Goal: Information Seeking & Learning: Learn about a topic

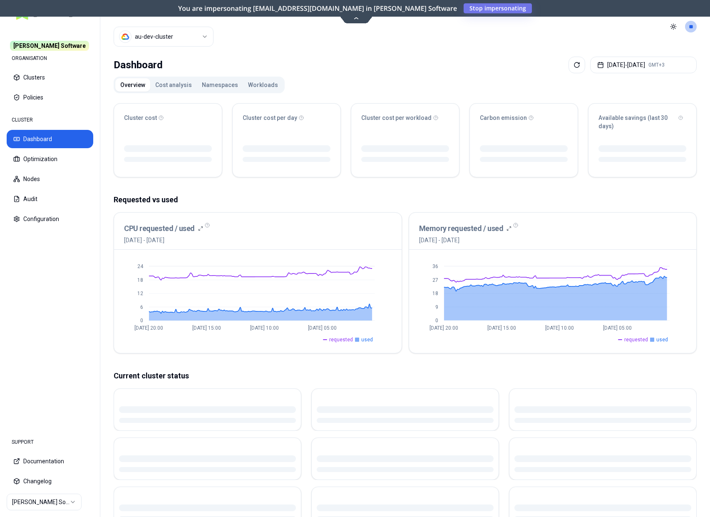
click at [223, 42] on header "Cluster au-dev-cluster Toggle theme **" at bounding box center [404, 26] width 609 height 53
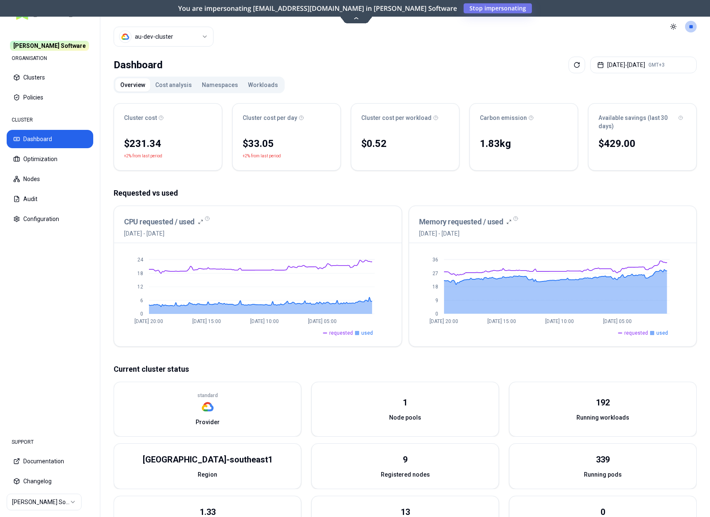
click at [428, 96] on div "Overview Cost analysis Namespaces Workloads Cluster cost $231.34 +2% from last …" at bounding box center [405, 347] width 583 height 540
click at [624, 65] on button "[DATE] - [DATE] GMT+3" at bounding box center [643, 65] width 107 height 17
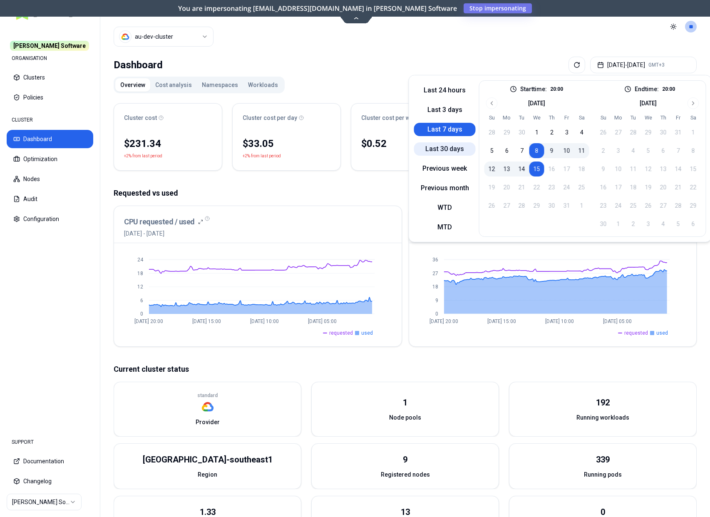
click at [456, 145] on button "Last 30 days" at bounding box center [445, 148] width 62 height 13
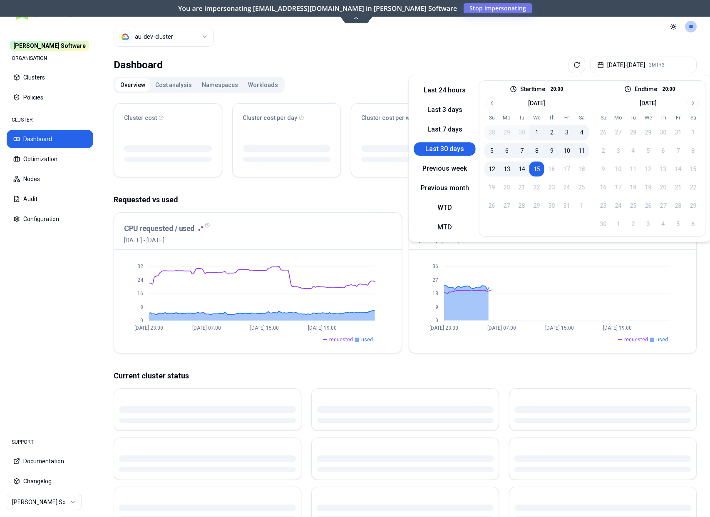
click at [322, 45] on header "Cluster au-dev-cluster Toggle theme **" at bounding box center [404, 26] width 609 height 53
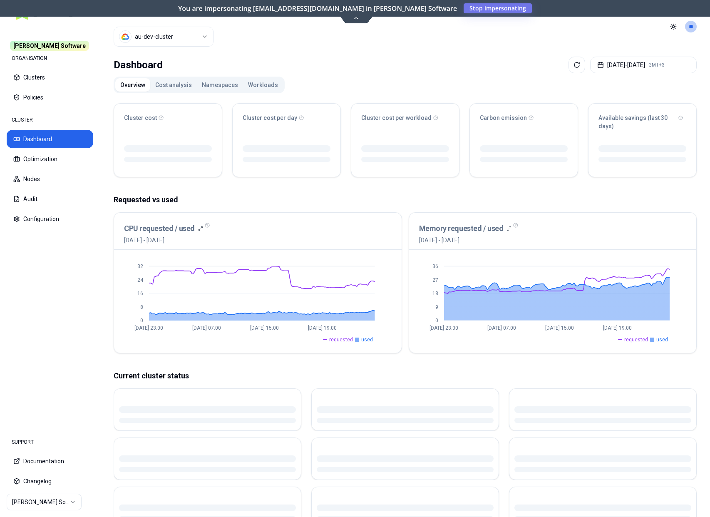
click at [169, 88] on button "Cost analysis" at bounding box center [173, 84] width 47 height 13
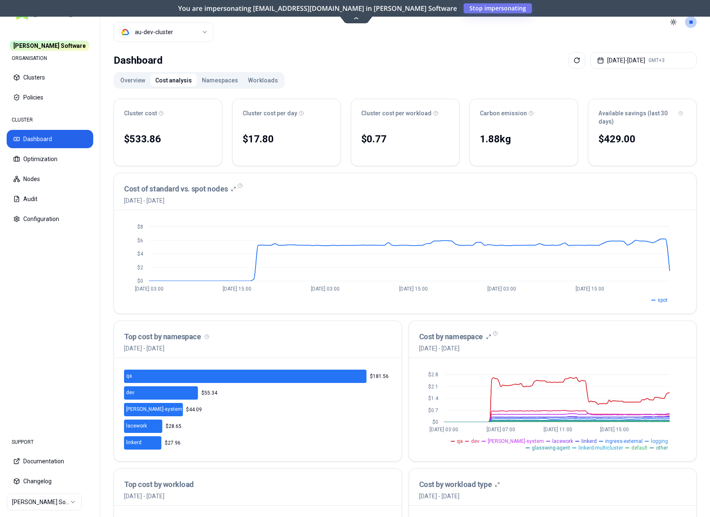
scroll to position [2, 0]
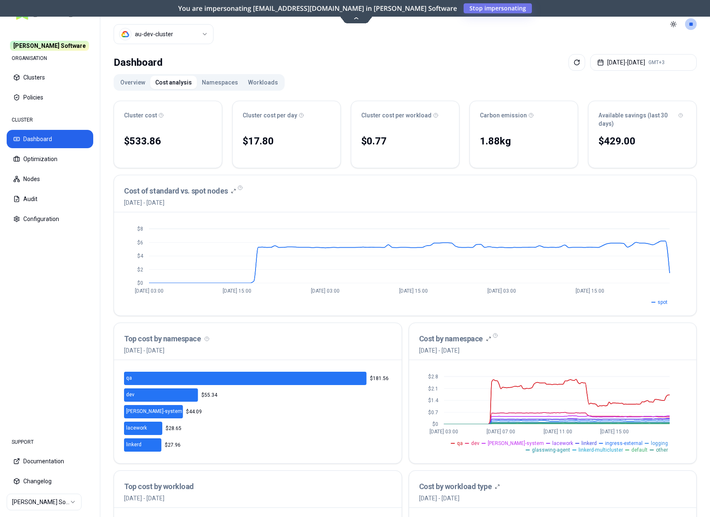
click at [210, 82] on button "Namespaces" at bounding box center [220, 82] width 46 height 13
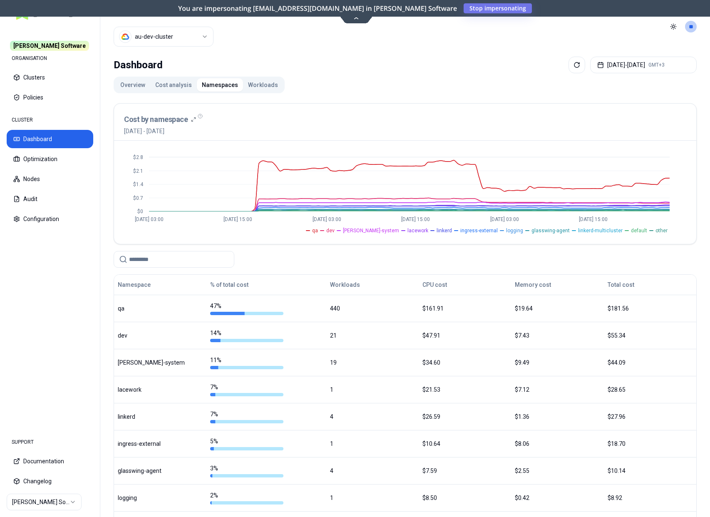
click at [247, 87] on button "Workloads" at bounding box center [263, 84] width 40 height 13
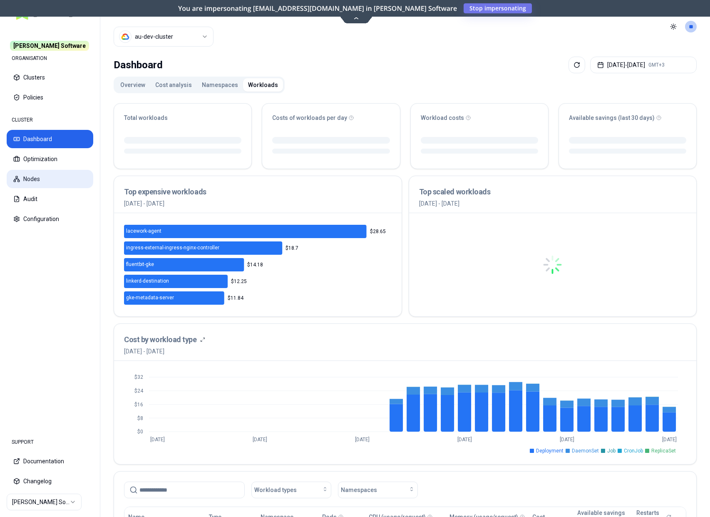
click at [55, 183] on button "Nodes" at bounding box center [50, 179] width 87 height 18
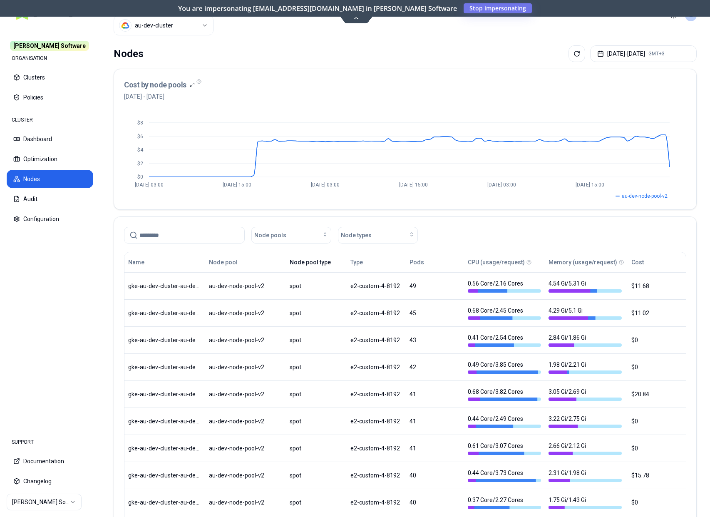
scroll to position [13, 0]
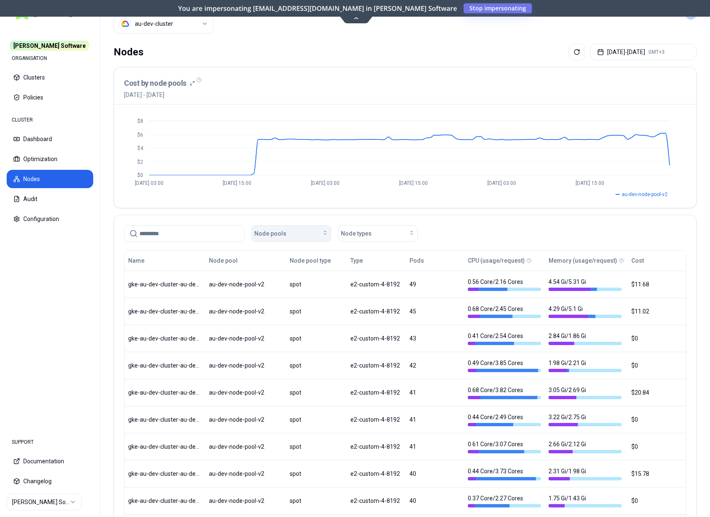
click at [306, 236] on div "Node pools" at bounding box center [291, 233] width 74 height 8
click at [508, 233] on div "Node pools Node types" at bounding box center [405, 233] width 562 height 17
click at [384, 238] on button "Node types" at bounding box center [378, 233] width 80 height 17
click at [502, 231] on div "Node pools Node types" at bounding box center [405, 233] width 562 height 17
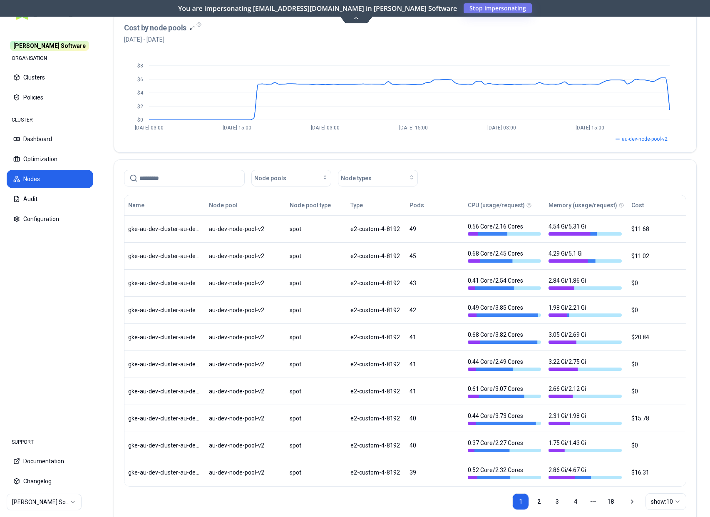
scroll to position [91, 0]
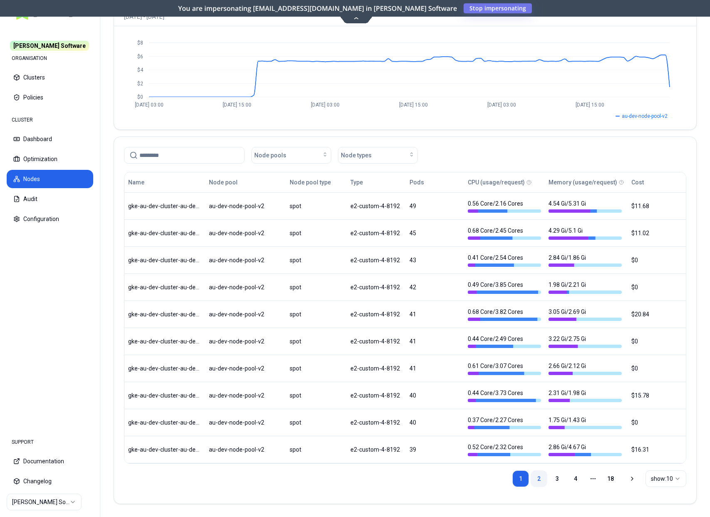
click at [532, 474] on link "2" at bounding box center [538, 478] width 17 height 17
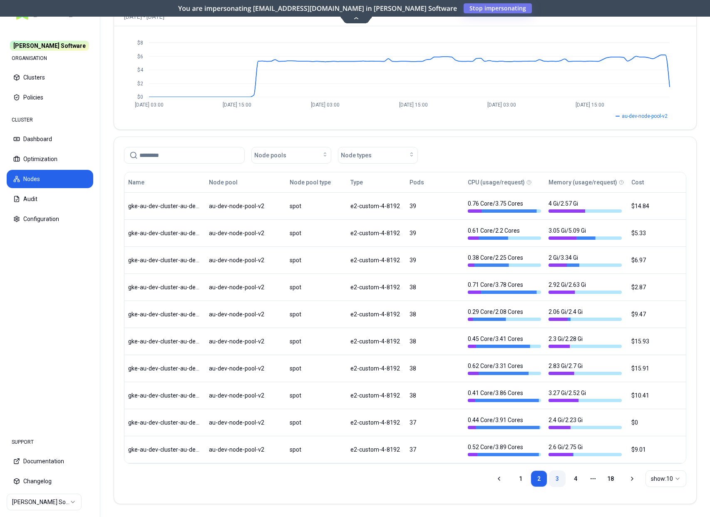
click at [559, 477] on link "3" at bounding box center [557, 478] width 17 height 17
click at [578, 478] on link "4" at bounding box center [575, 478] width 17 height 17
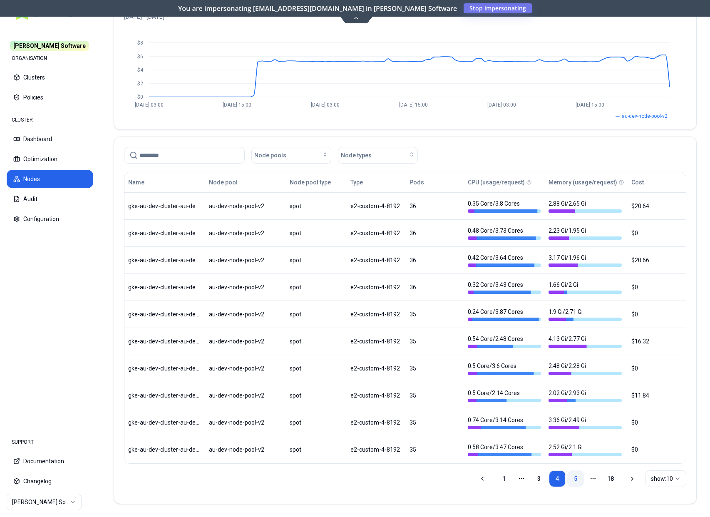
click at [572, 480] on link "5" at bounding box center [575, 478] width 17 height 17
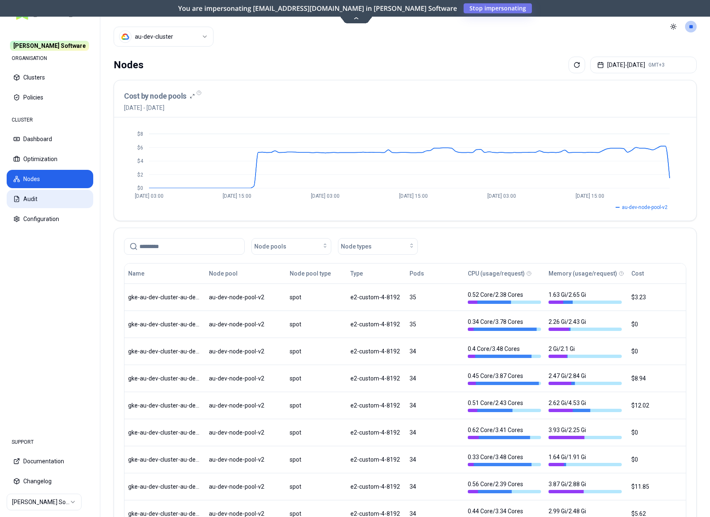
click at [43, 200] on button "Audit" at bounding box center [50, 199] width 87 height 18
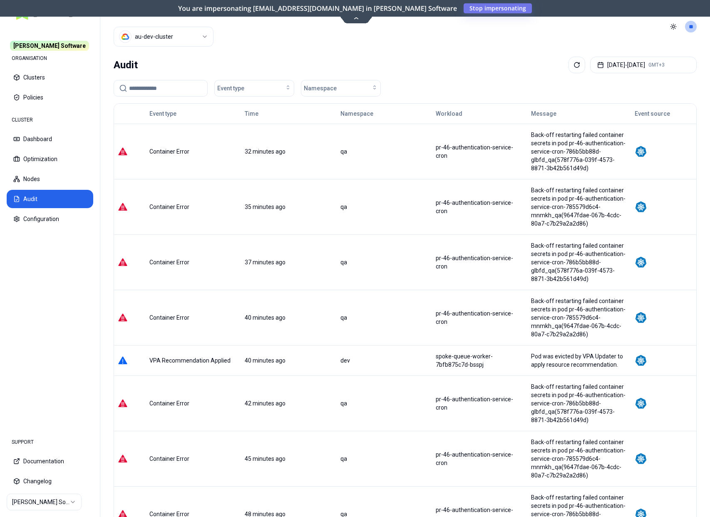
scroll to position [189, 0]
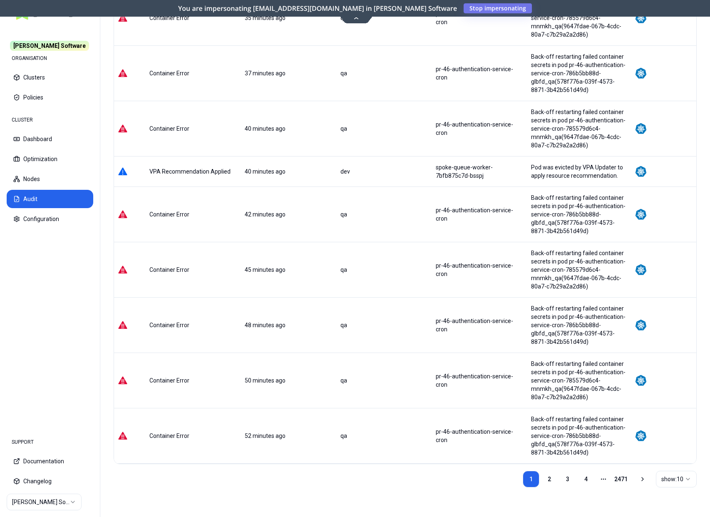
click at [642, 482] on div "1 2 3 4 More pages 2471" at bounding box center [584, 479] width 123 height 17
click at [642, 479] on icon at bounding box center [642, 479] width 7 height 7
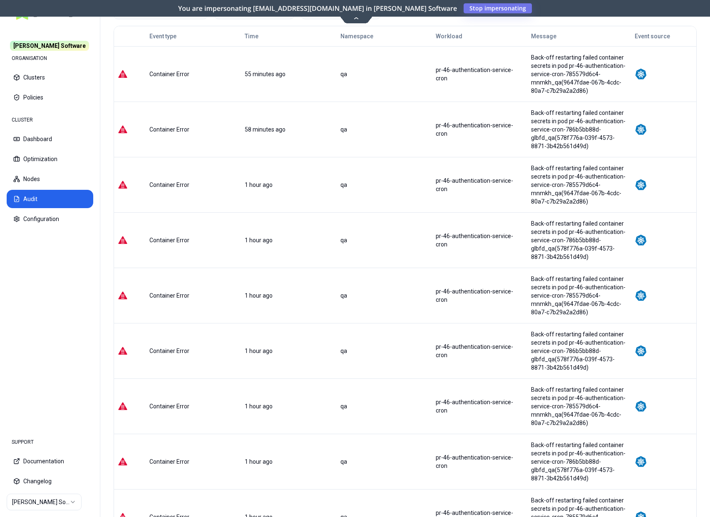
scroll to position [214, 0]
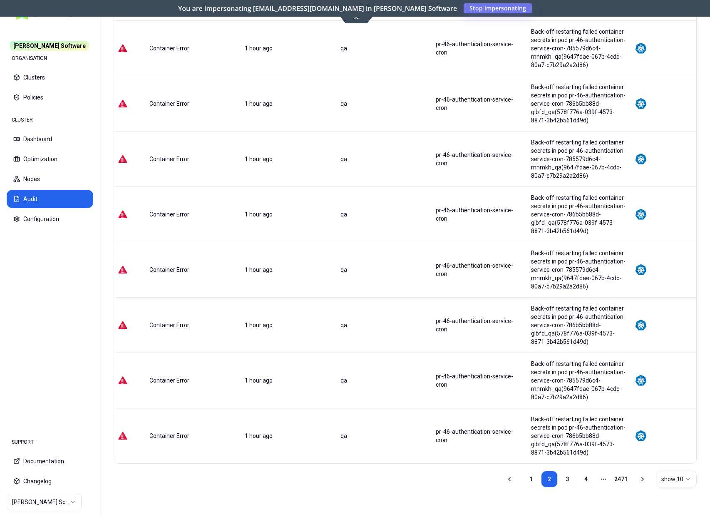
click at [640, 476] on icon at bounding box center [642, 479] width 7 height 7
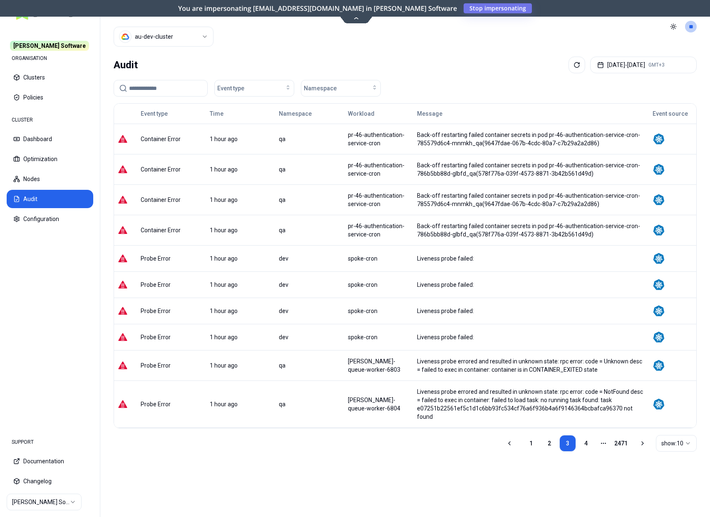
scroll to position [10, 0]
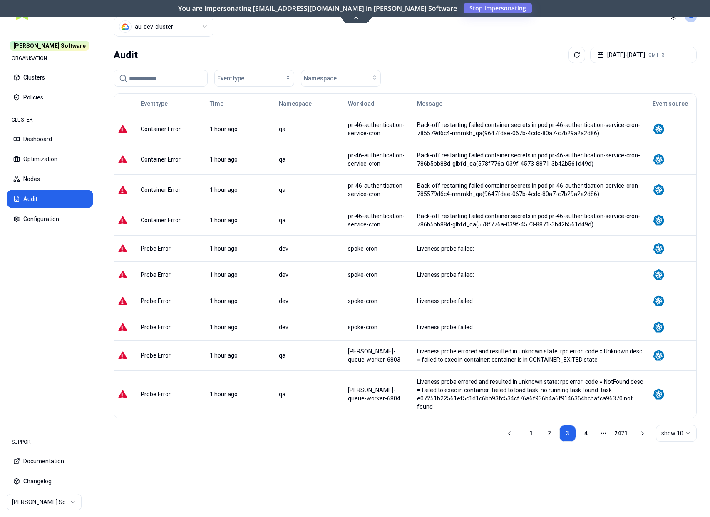
click at [644, 435] on div "1 2 3 4 More pages 2471 show: 10" at bounding box center [601, 433] width 191 height 30
click at [642, 435] on icon at bounding box center [642, 433] width 7 height 7
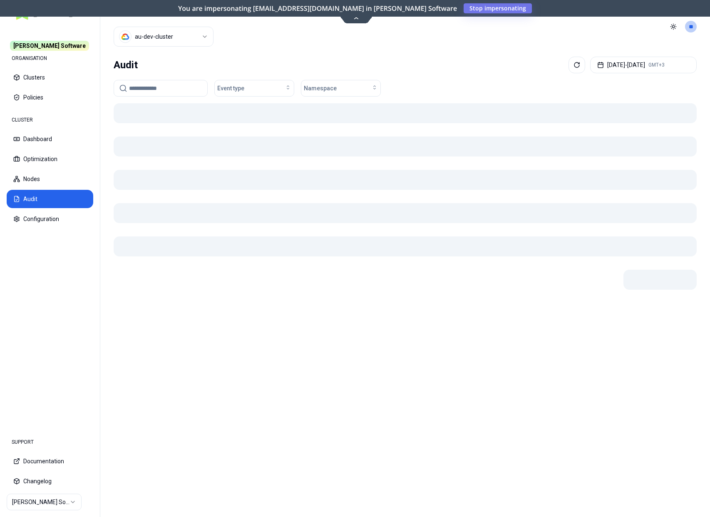
scroll to position [0, 0]
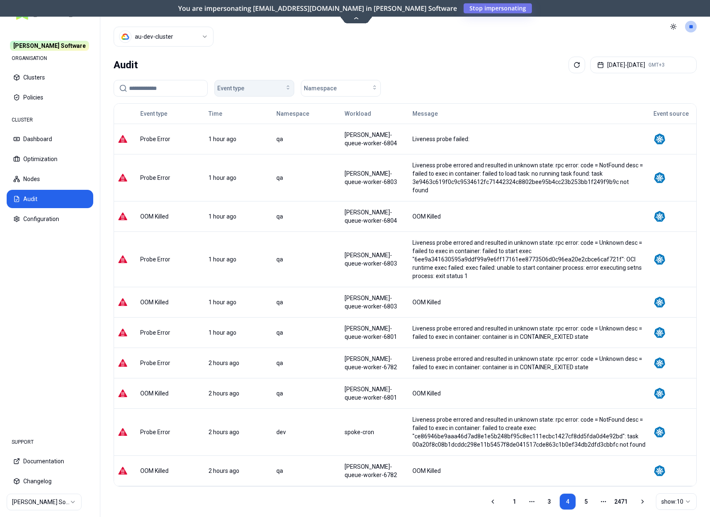
click at [220, 92] on button "Event type" at bounding box center [254, 88] width 80 height 17
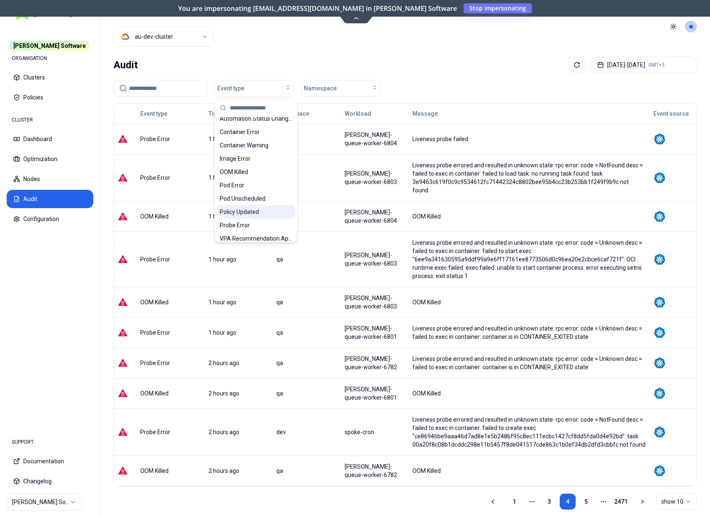
scroll to position [12, 0]
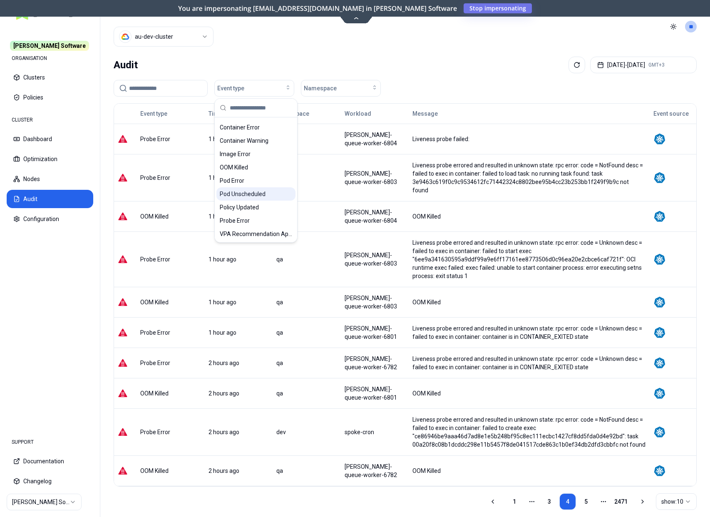
click at [238, 191] on span "Pod Unscheduled" at bounding box center [243, 194] width 46 height 8
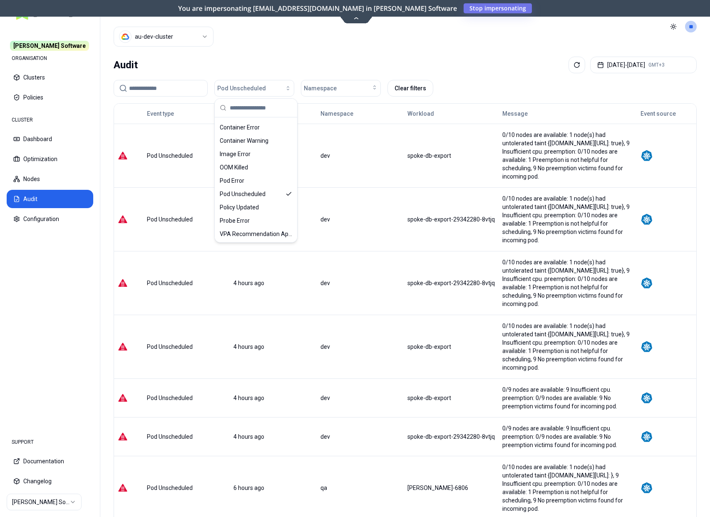
click at [264, 62] on div "Audit [DATE] - [DATE] GMT+3" at bounding box center [405, 65] width 583 height 17
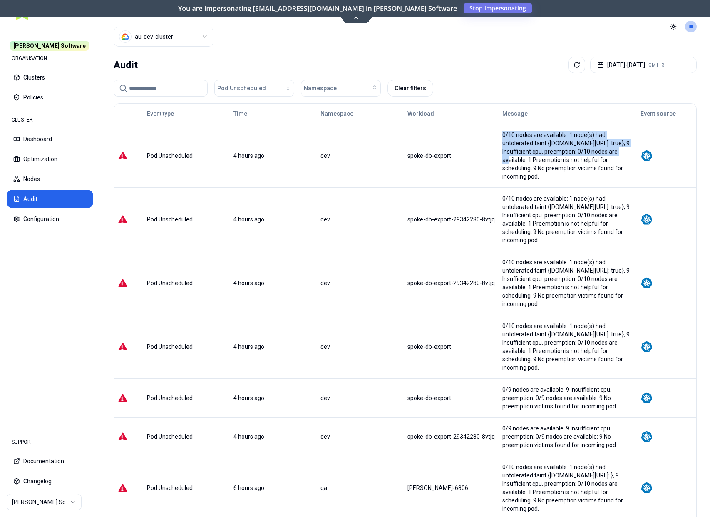
drag, startPoint x: 471, startPoint y: 135, endPoint x: 519, endPoint y: 149, distance: 49.9
click at [519, 149] on div "0/10 nodes are available: 1 node(s) had untolerated taint {[DOMAIN_NAME][URL]: …" at bounding box center [567, 156] width 137 height 50
click at [519, 149] on div "0/10 nodes are available: 1 node(s) had untolerated taint {[DOMAIN_NAME][URL]: …" at bounding box center [567, 156] width 130 height 50
drag, startPoint x: 475, startPoint y: 134, endPoint x: 514, endPoint y: 151, distance: 43.0
click at [514, 151] on div "0/10 nodes are available: 1 node(s) had untolerated taint {[DOMAIN_NAME][URL]: …" at bounding box center [567, 156] width 130 height 50
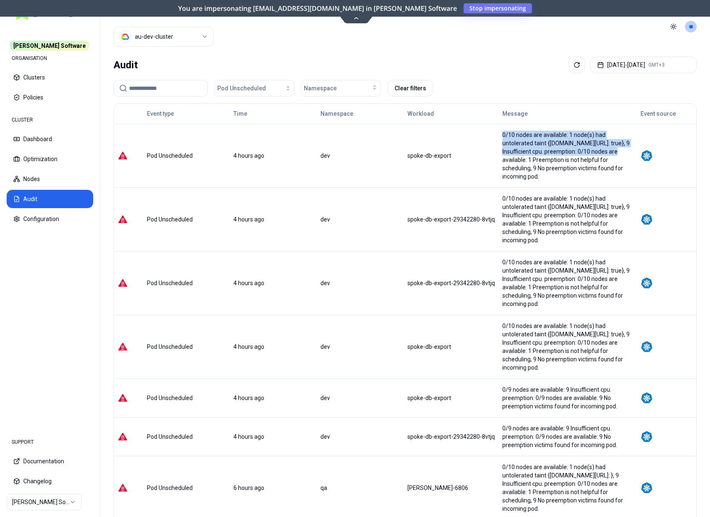
click at [514, 151] on div "0/10 nodes are available: 1 node(s) had untolerated taint {[DOMAIN_NAME][URL]: …" at bounding box center [567, 156] width 130 height 50
drag, startPoint x: 406, startPoint y: 148, endPoint x: 449, endPoint y: 152, distance: 43.1
click at [449, 152] on div "spoke-db-export" at bounding box center [450, 155] width 87 height 8
copy div "spoke-db-export"
click at [513, 152] on div "0/10 nodes are available: 1 node(s) had untolerated taint {[DOMAIN_NAME][URL]: …" at bounding box center [567, 156] width 130 height 50
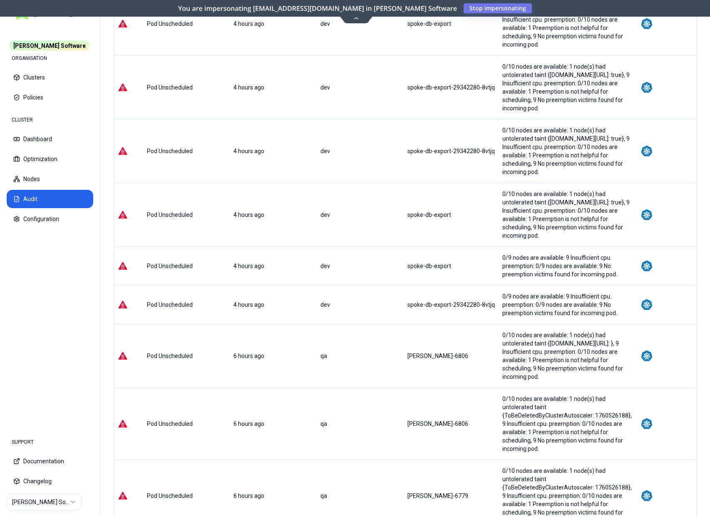
scroll to position [172, 0]
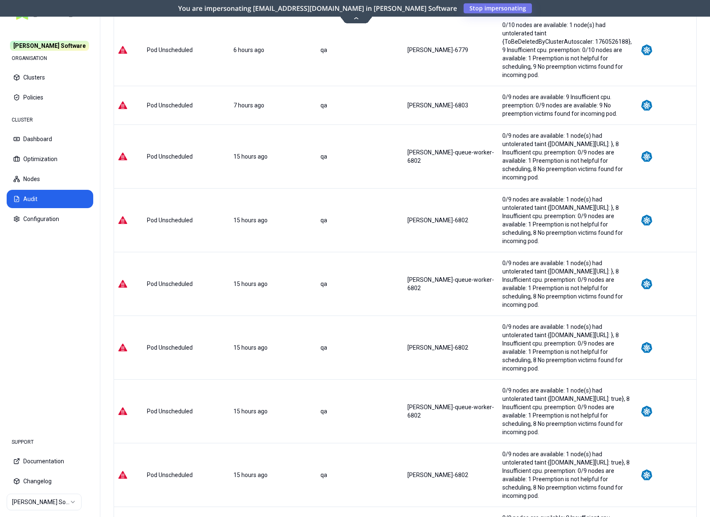
scroll to position [131, 0]
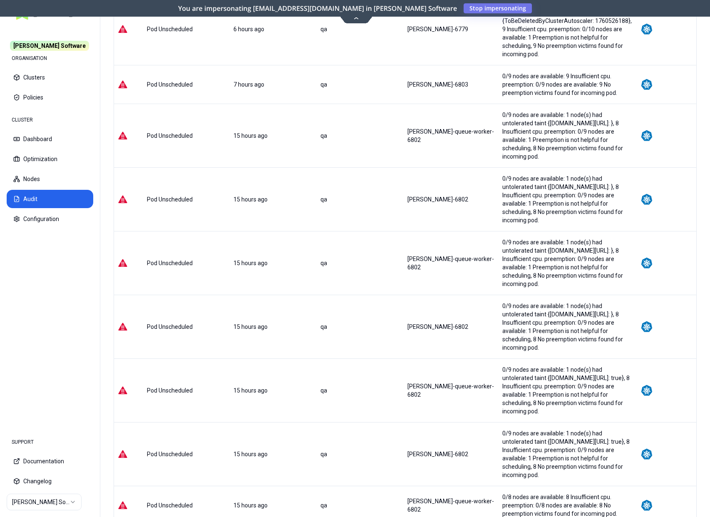
click at [671, 473] on html "[PERSON_NAME] Software ORGANISATION Clusters Policies CLUSTER Dashboard Optimiz…" at bounding box center [355, 258] width 710 height 517
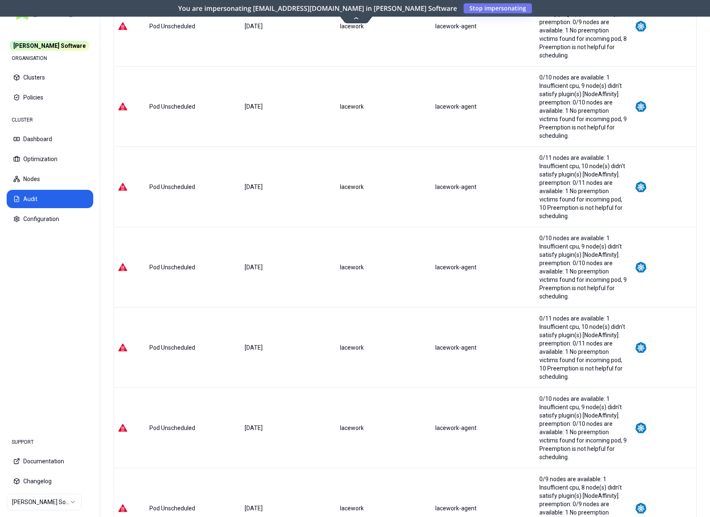
scroll to position [1104, 0]
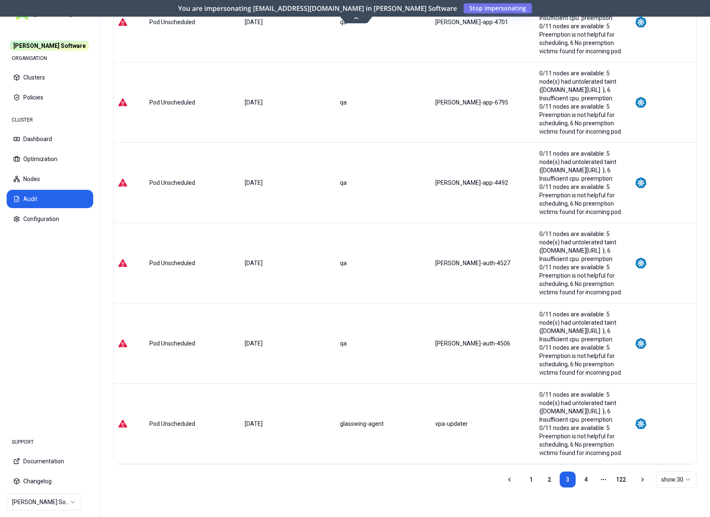
scroll to position [2069, 0]
click at [589, 480] on link "4" at bounding box center [585, 479] width 17 height 17
click at [583, 480] on link "5" at bounding box center [585, 479] width 17 height 17
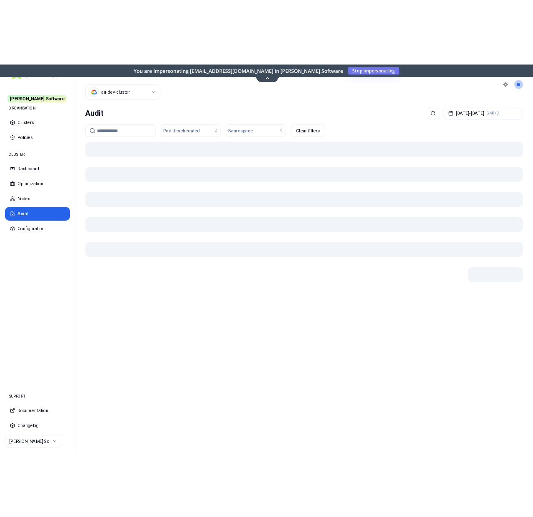
scroll to position [0, 0]
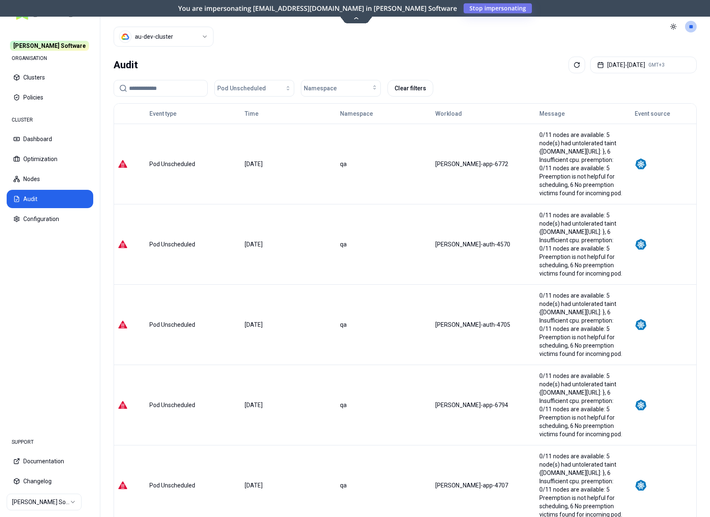
drag, startPoint x: 522, startPoint y: 132, endPoint x: 561, endPoint y: 189, distance: 69.1
click at [561, 189] on tr "Pod Unscheduled [DATE] qa [PERSON_NAME]-app-6772 0/11 nodes are available: 5 no…" at bounding box center [405, 164] width 582 height 80
click at [561, 189] on div "0/11 nodes are available: 5 node(s) had untolerated taint {[DOMAIN_NAME][URL]: …" at bounding box center [583, 164] width 88 height 67
drag, startPoint x: 560, startPoint y: 197, endPoint x: 528, endPoint y: 136, distance: 68.1
click at [535, 136] on td "0/11 nodes are available: 5 node(s) had untolerated taint {[DOMAIN_NAME][URL]: …" at bounding box center [582, 164] width 95 height 80
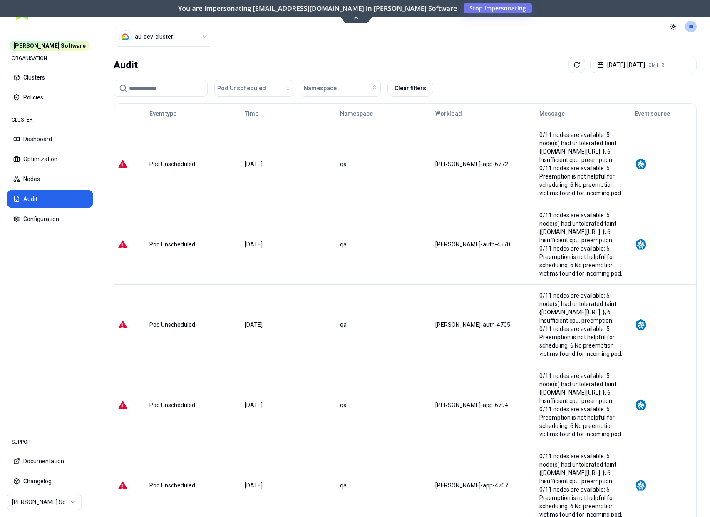
copy div "0/11 nodes are available: 5 node(s) had untolerated taint {[DOMAIN_NAME][URL]: …"
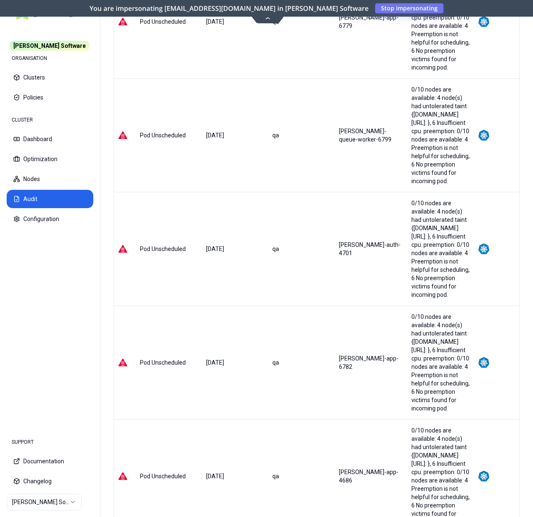
scroll to position [2818, 0]
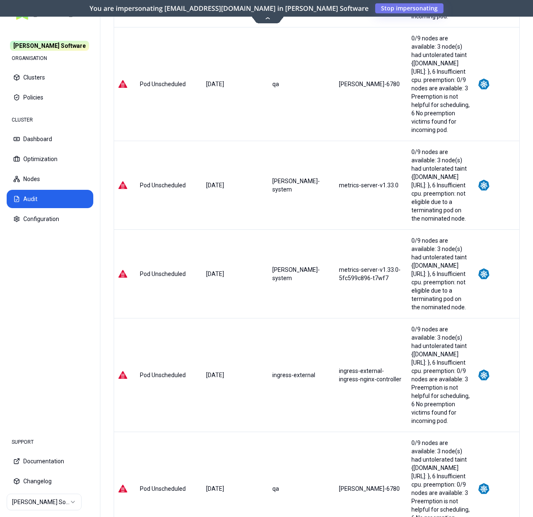
scroll to position [2619, 0]
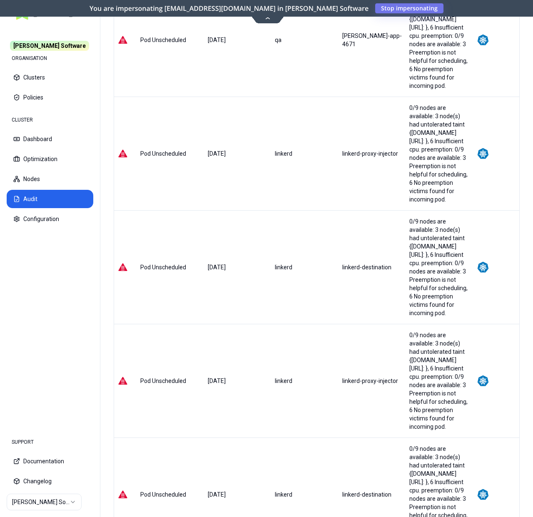
scroll to position [2818, 0]
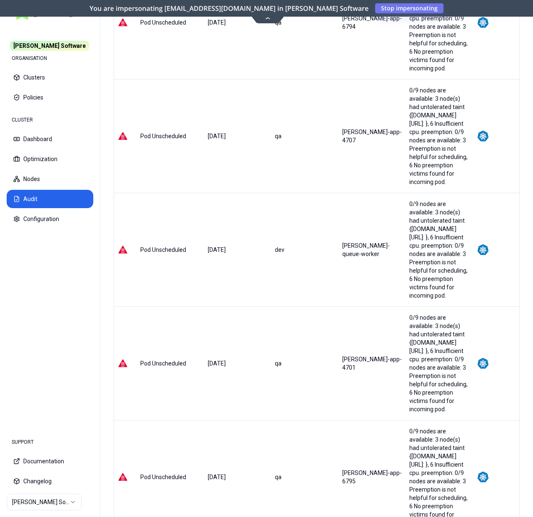
scroll to position [1570, 0]
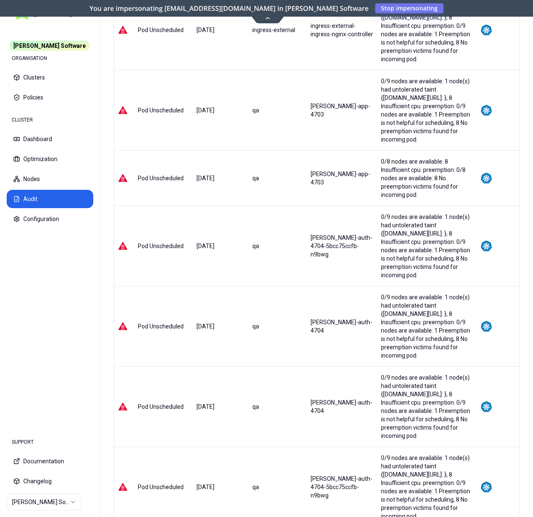
scroll to position [1828, 0]
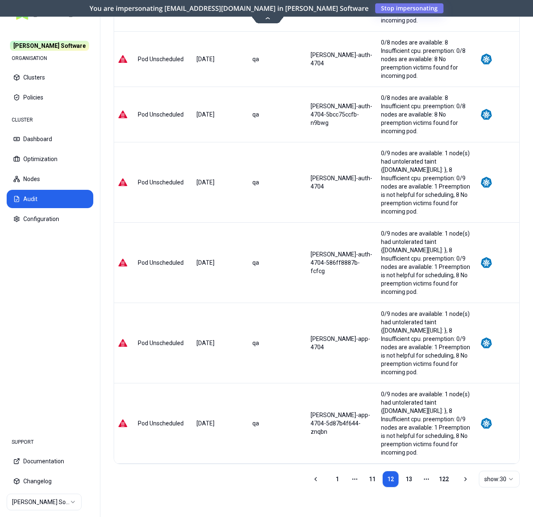
click at [465, 480] on icon at bounding box center [465, 479] width 7 height 7
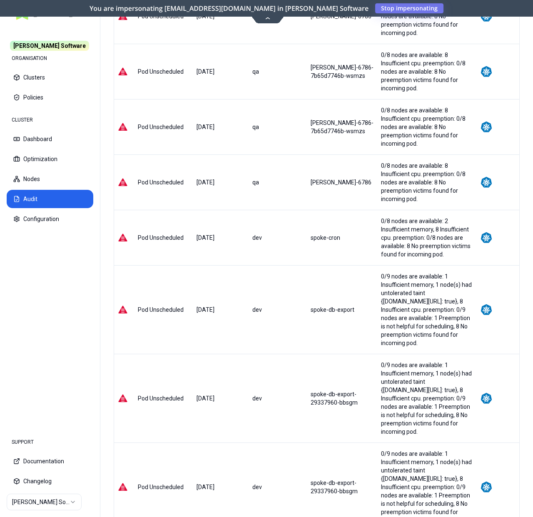
scroll to position [1262, 0]
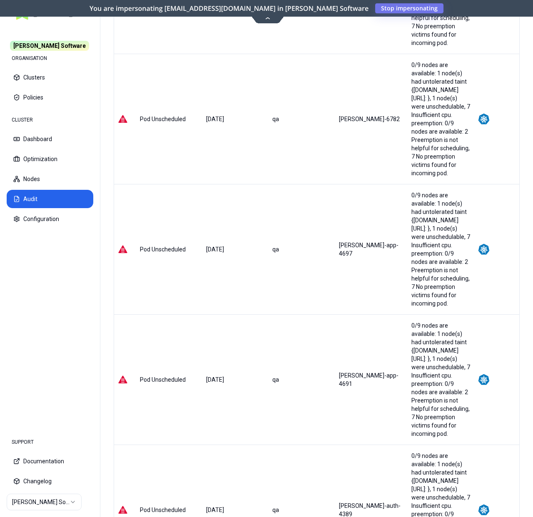
scroll to position [1928, 0]
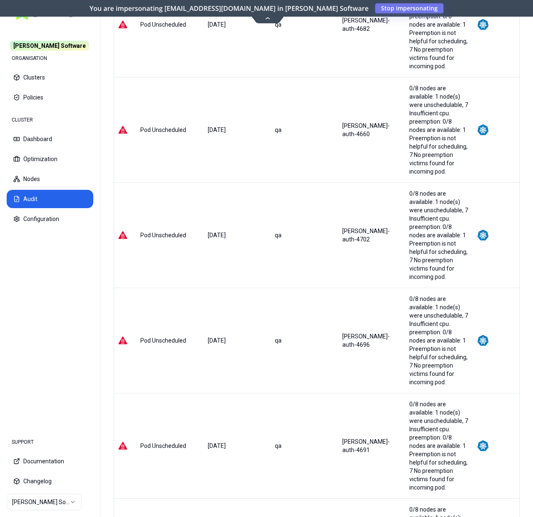
scroll to position [1470, 0]
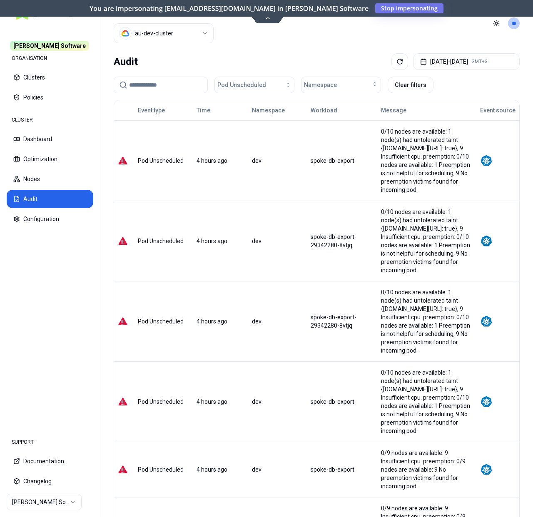
scroll to position [4, 0]
click at [408, 216] on div "0/10 nodes are available: 1 node(s) had untolerated taint {[DOMAIN_NAME][URL]: …" at bounding box center [427, 240] width 92 height 67
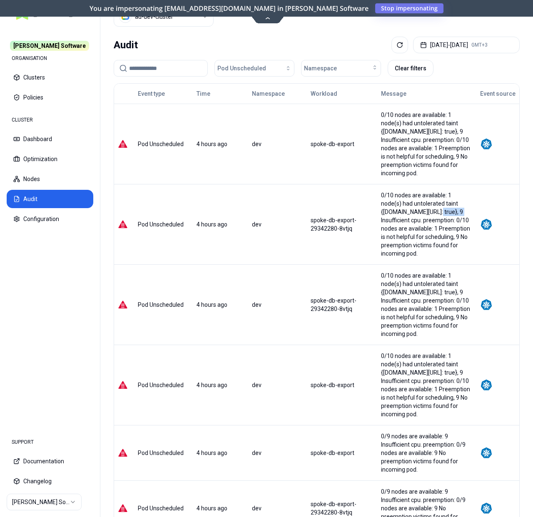
scroll to position [0, 0]
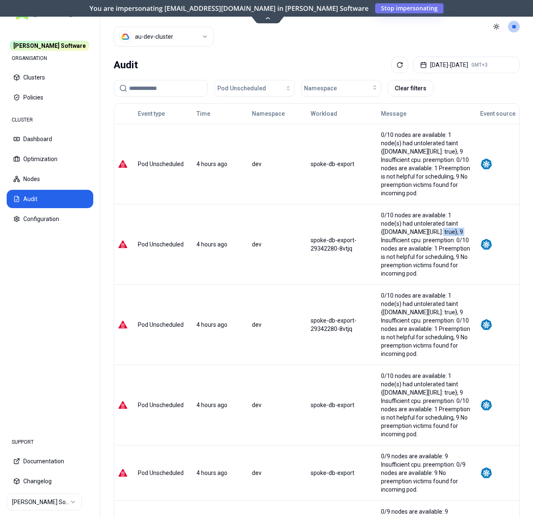
click at [381, 151] on div "0/10 nodes are available: 1 node(s) had untolerated taint {[DOMAIN_NAME][URL]: …" at bounding box center [427, 164] width 92 height 67
drag, startPoint x: 349, startPoint y: 131, endPoint x: 395, endPoint y: 182, distance: 68.1
click at [395, 182] on tr "Pod Unscheduled 4 hours ago dev spoke-db-export 0/10 nodes are available: 1 nod…" at bounding box center [316, 164] width 405 height 80
click at [395, 182] on div "0/10 nodes are available: 1 node(s) had untolerated taint {[DOMAIN_NAME][URL]: …" at bounding box center [427, 164] width 92 height 67
drag, startPoint x: 351, startPoint y: 134, endPoint x: 405, endPoint y: 188, distance: 76.2
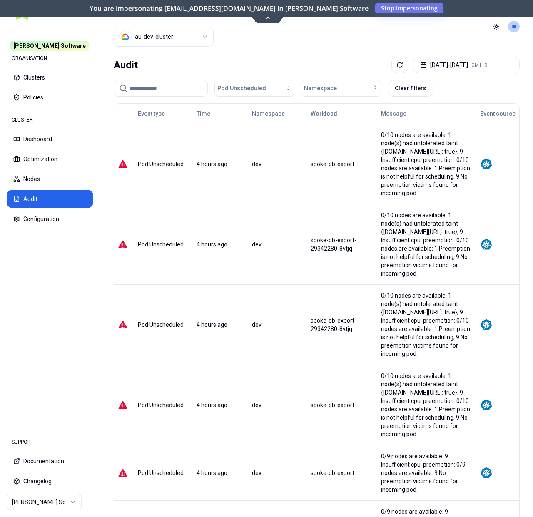
click at [405, 188] on div "0/10 nodes are available: 1 node(s) had untolerated taint {[DOMAIN_NAME][URL]: …" at bounding box center [427, 164] width 92 height 67
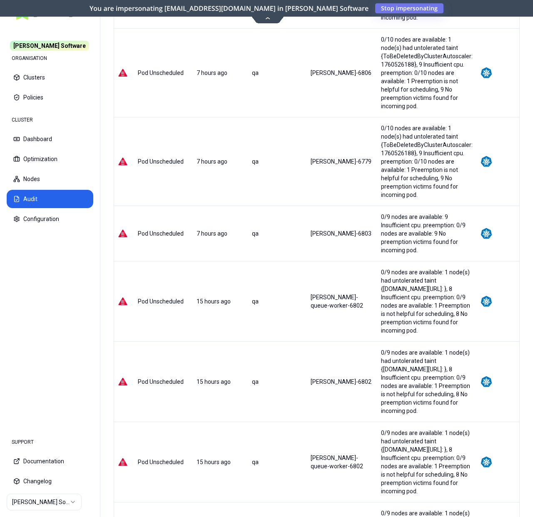
scroll to position [666, 0]
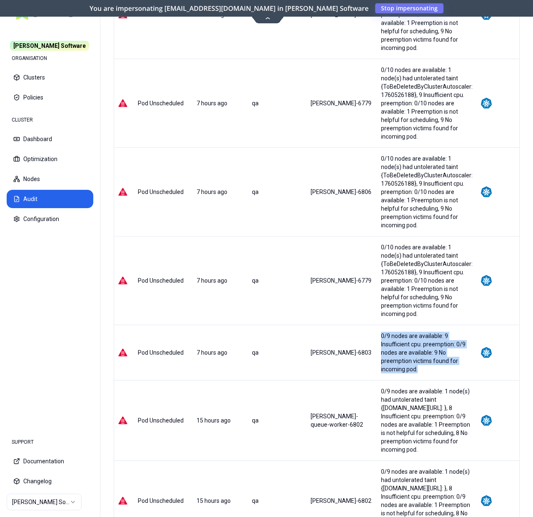
drag, startPoint x: 352, startPoint y: 185, endPoint x: 466, endPoint y: 205, distance: 116.2
click at [466, 332] on div "0/9 nodes are available: 9 Insufficient cpu. preemption: 0/9 nodes are availabl…" at bounding box center [426, 353] width 98 height 42
copy div "0/9 nodes are available: 9 Insufficient cpu. preemption: 0/9 nodes are availabl…"
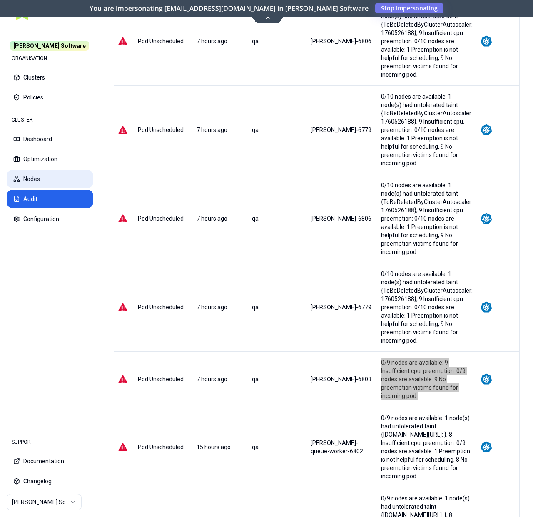
scroll to position [618, 0]
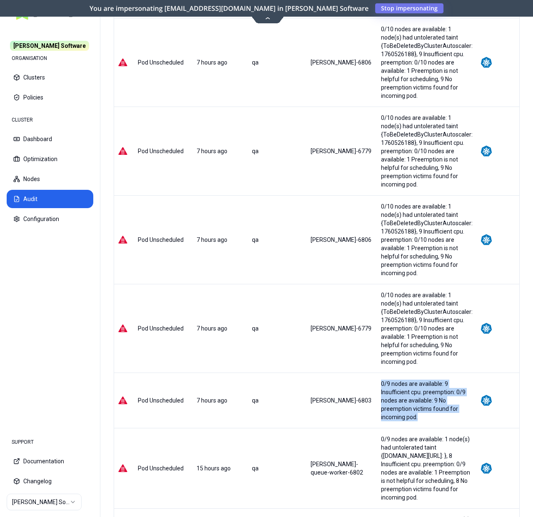
click at [381, 379] on div "0/9 nodes are available: 9 Insufficient cpu. preemption: 0/9 nodes are availabl…" at bounding box center [427, 400] width 92 height 42
drag, startPoint x: 352, startPoint y: 231, endPoint x: 464, endPoint y: 251, distance: 114.4
click at [464, 379] on div "0/9 nodes are available: 9 Insufficient cpu. preemption: 0/9 nodes are availabl…" at bounding box center [427, 400] width 92 height 42
copy div "0/9 nodes are available: 9 Insufficient cpu. preemption: 0/9 nodes are availabl…"
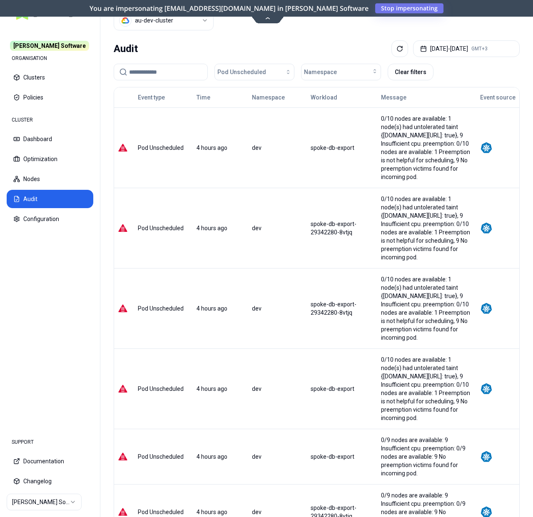
scroll to position [0, 0]
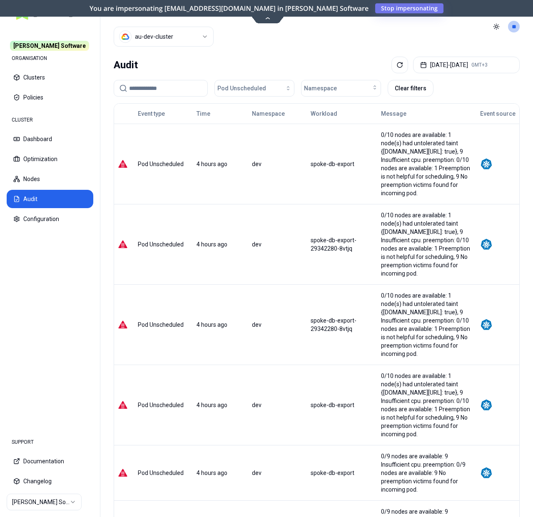
click at [391, 164] on div "0/10 nodes are available: 1 node(s) had untolerated taint {[DOMAIN_NAME][URL]: …" at bounding box center [427, 164] width 92 height 67
drag, startPoint x: 356, startPoint y: 134, endPoint x: 411, endPoint y: 181, distance: 72.9
click at [411, 181] on div "0/10 nodes are available: 1 node(s) had untolerated taint {[DOMAIN_NAME][URL]: …" at bounding box center [427, 164] width 92 height 67
drag, startPoint x: 410, startPoint y: 184, endPoint x: 348, endPoint y: 136, distance: 79.1
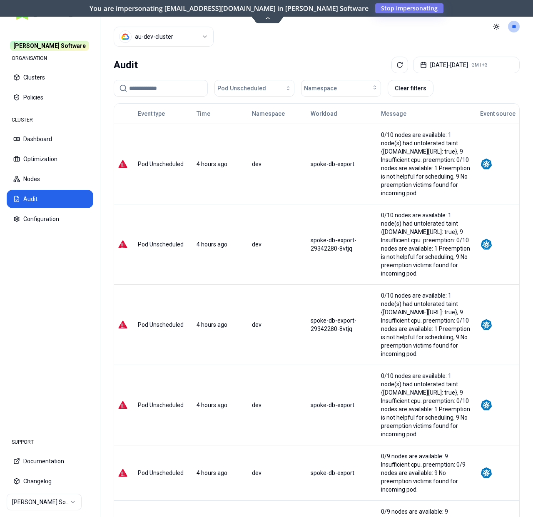
click at [377, 136] on div "0/10 nodes are available: 1 node(s) had untolerated taint {[DOMAIN_NAME][URL]: …" at bounding box center [426, 164] width 98 height 67
copy div "0/10 nodes are available: 1 node(s) had untolerated taint {[DOMAIN_NAME][URL]: …"
click at [381, 132] on div "0/10 nodes are available: 1 node(s) had untolerated taint {[DOMAIN_NAME][URL]: …" at bounding box center [427, 164] width 92 height 67
drag, startPoint x: 357, startPoint y: 139, endPoint x: 399, endPoint y: 189, distance: 65.3
click at [399, 189] on td "0/10 nodes are available: 1 node(s) had untolerated taint {[DOMAIN_NAME][URL]: …" at bounding box center [426, 164] width 99 height 80
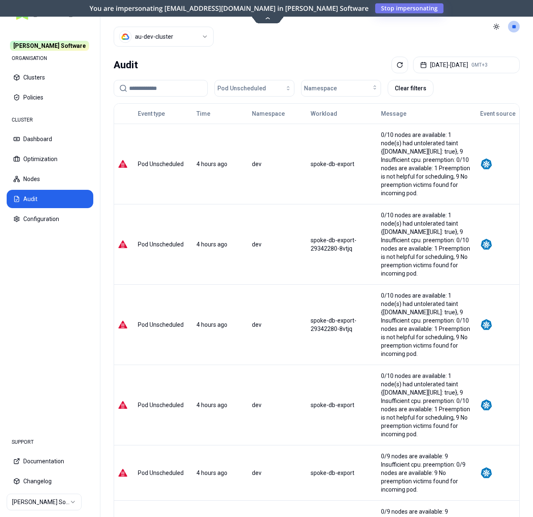
copy div "0/10 nodes are available: 1 node(s) had untolerated taint {[DOMAIN_NAME][URL]: …"
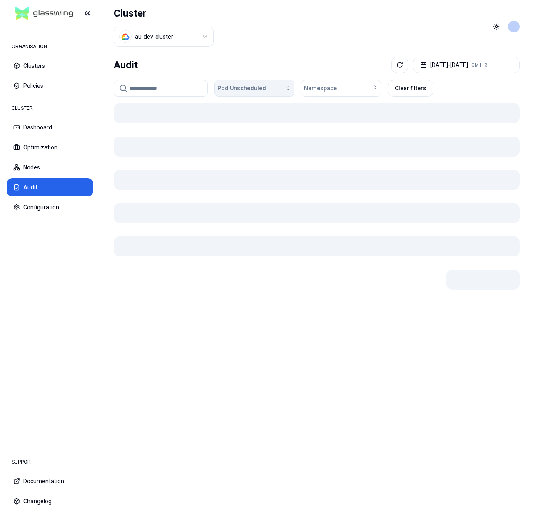
click at [266, 90] on div "button" at bounding box center [278, 88] width 25 height 7
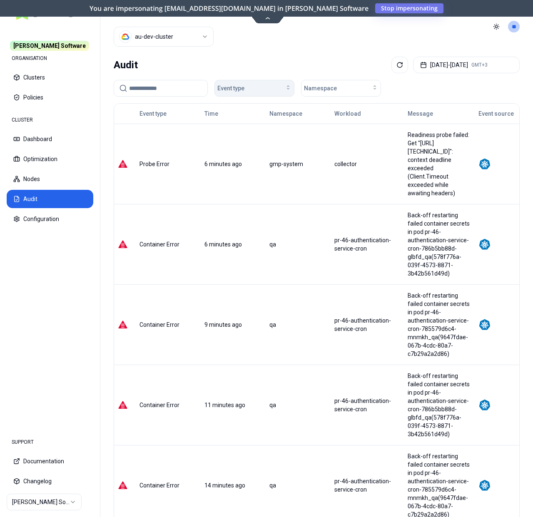
click at [262, 89] on div "Event type" at bounding box center [254, 88] width 74 height 8
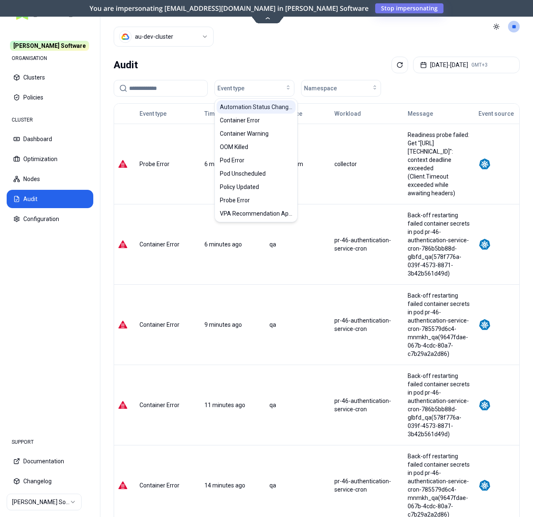
click at [253, 108] on span "Automation Status Changed" at bounding box center [256, 107] width 72 height 8
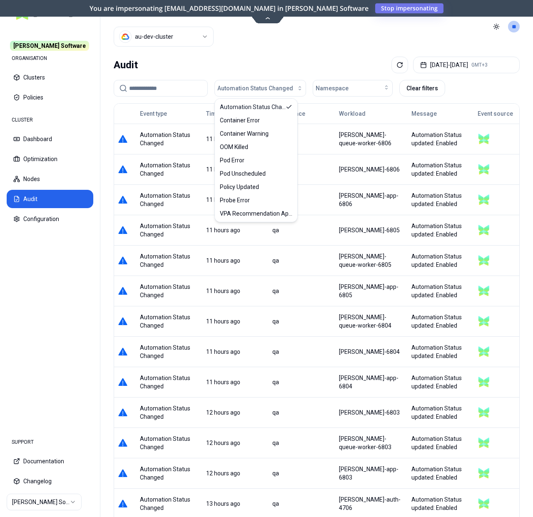
click at [265, 59] on div "Audit Oct 08, 2025 - Oct 15, 2025 GMT+3" at bounding box center [317, 65] width 406 height 17
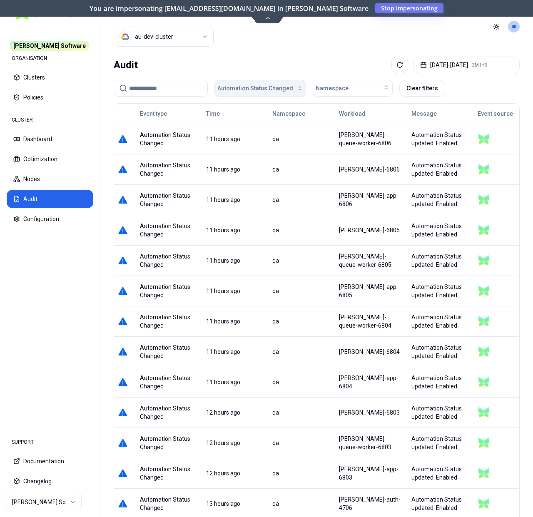
click at [255, 92] on button "Automation Status Changed" at bounding box center [260, 88] width 92 height 17
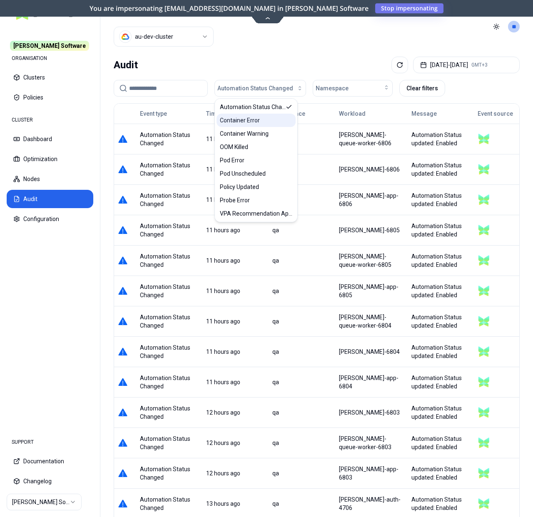
click at [253, 122] on span "Container Error" at bounding box center [240, 120] width 40 height 8
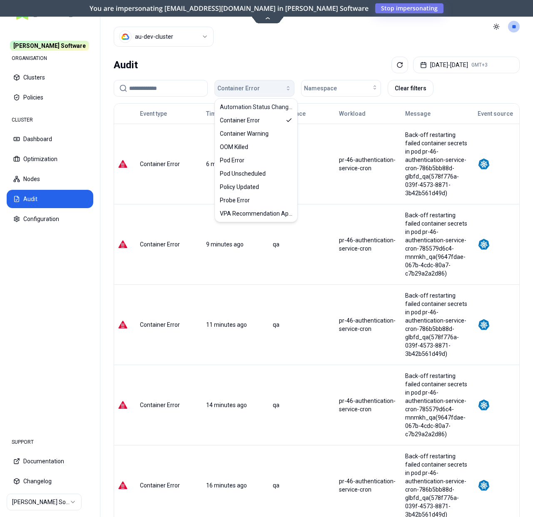
click at [271, 87] on div "button" at bounding box center [276, 88] width 32 height 7
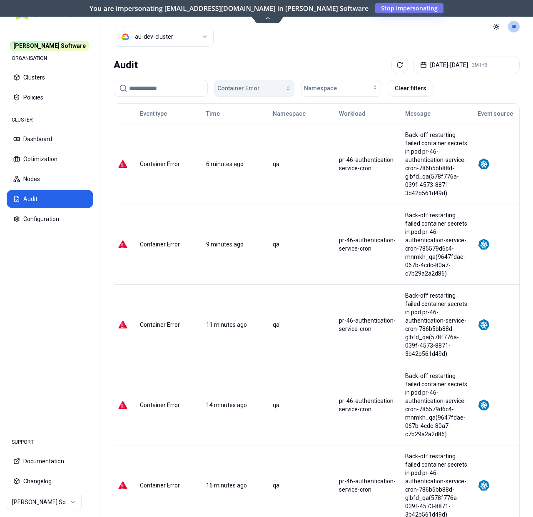
click at [266, 90] on div "button" at bounding box center [276, 88] width 32 height 7
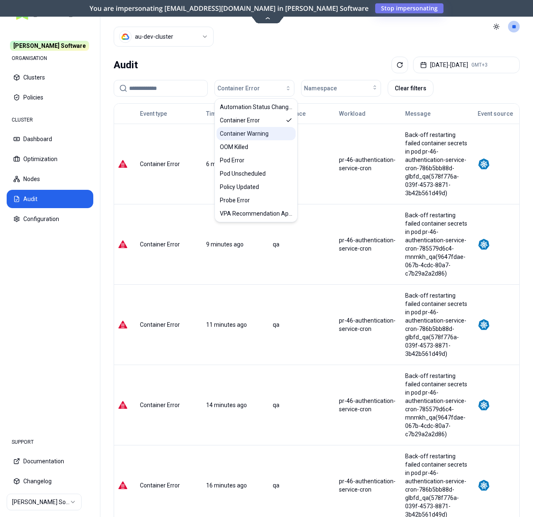
click at [252, 136] on span "Container Warning" at bounding box center [244, 133] width 49 height 8
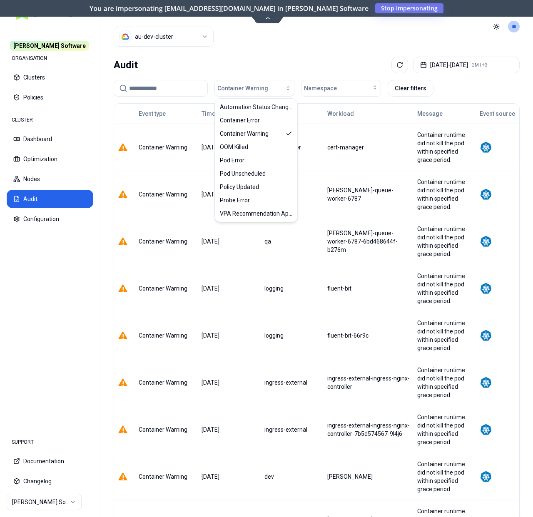
click at [265, 61] on div "Audit Oct 08, 2025 - Oct 15, 2025 GMT+3" at bounding box center [317, 65] width 406 height 17
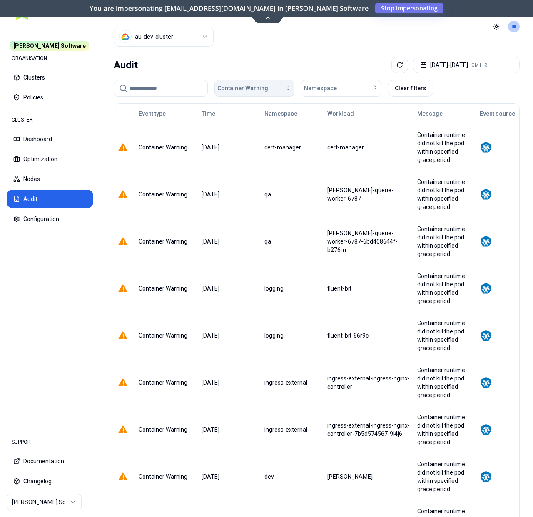
click at [260, 85] on span "Container Warning" at bounding box center [242, 88] width 51 height 8
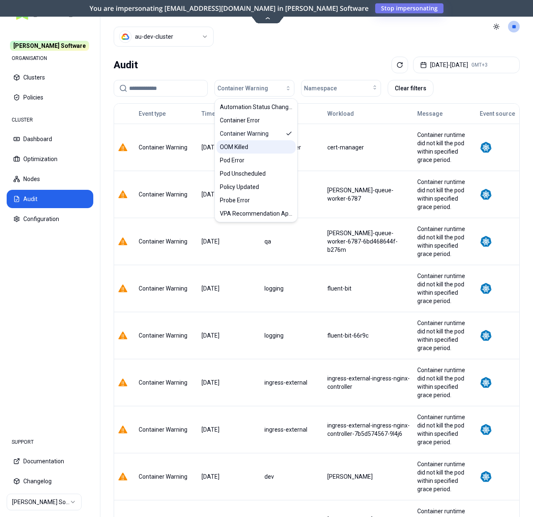
click at [258, 147] on div "OOM Killed" at bounding box center [255, 146] width 79 height 13
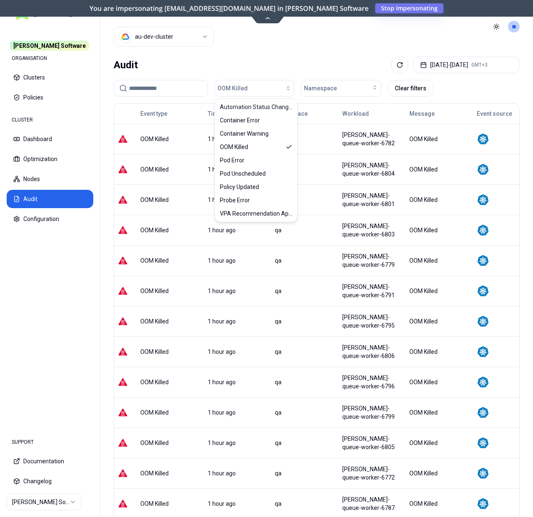
click at [272, 57] on div "Audit Oct 08, 2025 - Oct 15, 2025 GMT+3" at bounding box center [317, 65] width 406 height 17
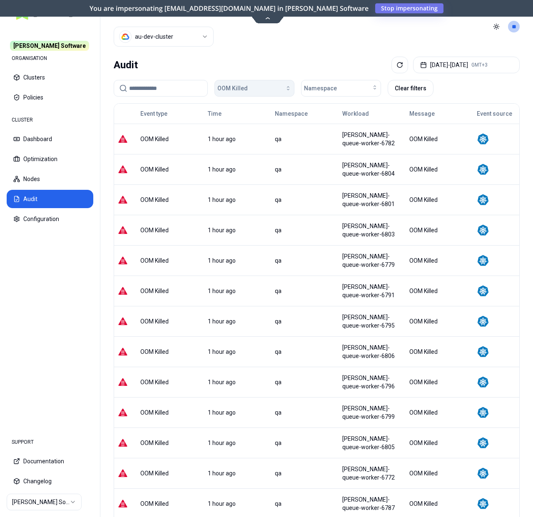
click at [266, 84] on button "OOM Killed" at bounding box center [254, 88] width 80 height 17
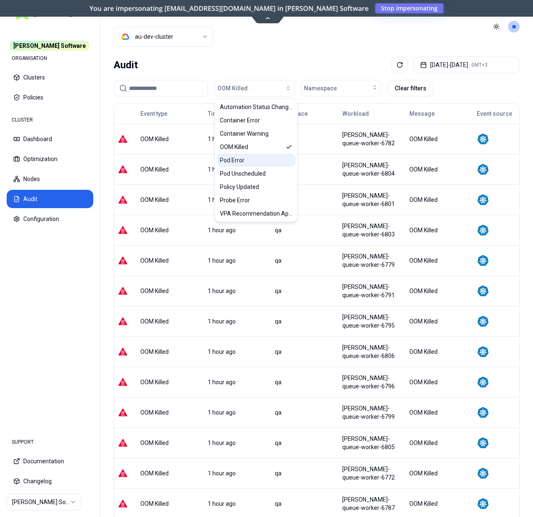
click at [251, 160] on div "Pod Error" at bounding box center [255, 160] width 79 height 13
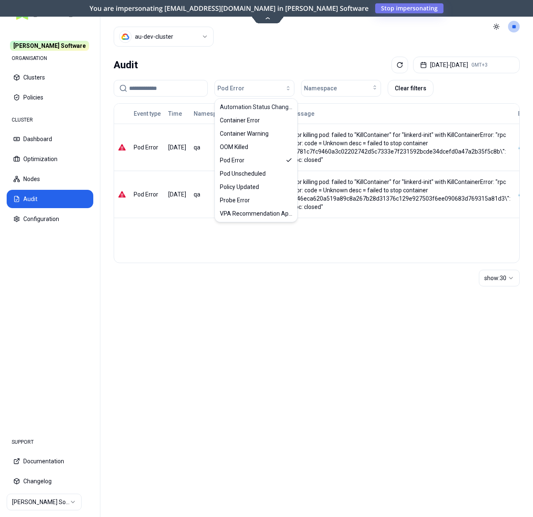
click at [268, 70] on div "Audit Oct 08, 2025 - Oct 15, 2025 GMT+3" at bounding box center [317, 65] width 406 height 17
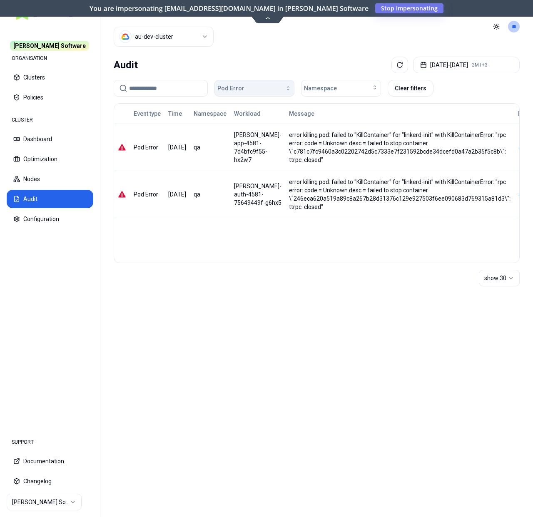
click at [266, 87] on div "button" at bounding box center [267, 88] width 47 height 7
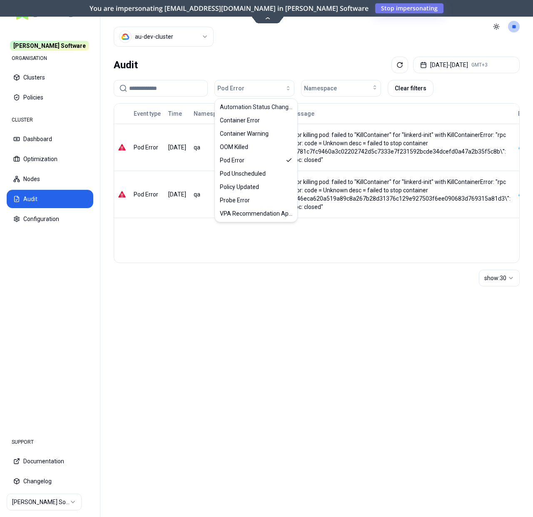
click at [270, 58] on div "Audit Oct 08, 2025 - Oct 15, 2025 GMT+3" at bounding box center [317, 65] width 406 height 17
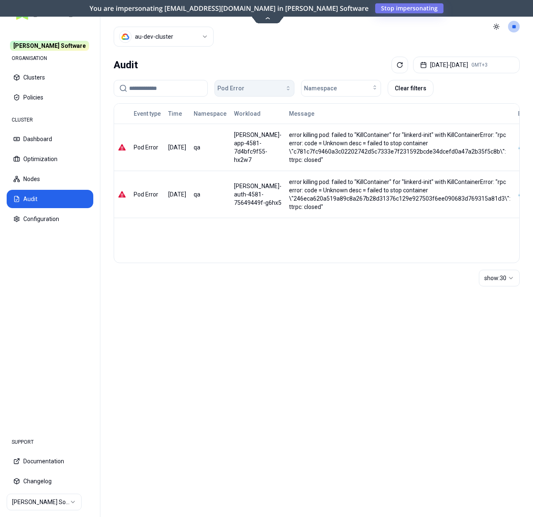
click at [250, 91] on div "button" at bounding box center [267, 88] width 47 height 7
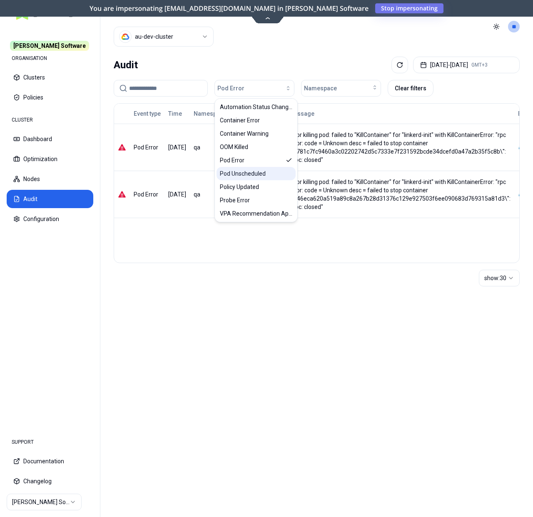
click at [245, 174] on span "Pod Unscheduled" at bounding box center [243, 173] width 46 height 8
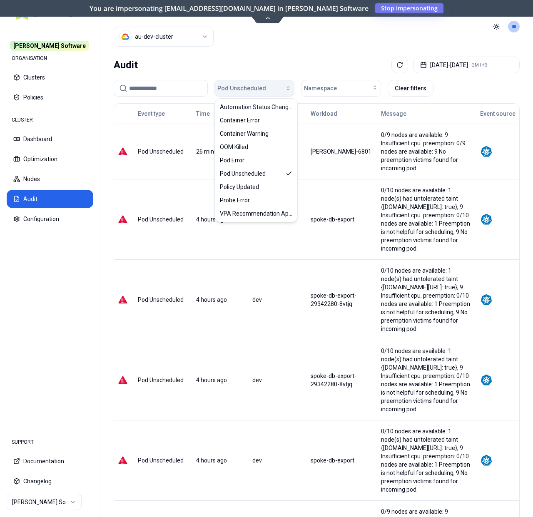
click at [254, 91] on span "Pod Unscheduled" at bounding box center [241, 88] width 49 height 8
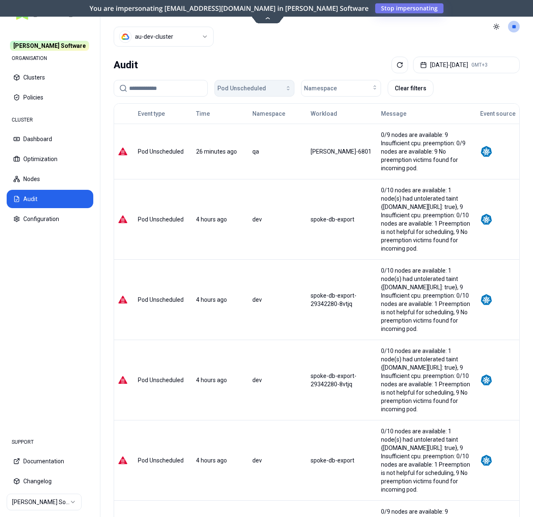
click at [247, 95] on button "Pod Unscheduled" at bounding box center [254, 88] width 80 height 17
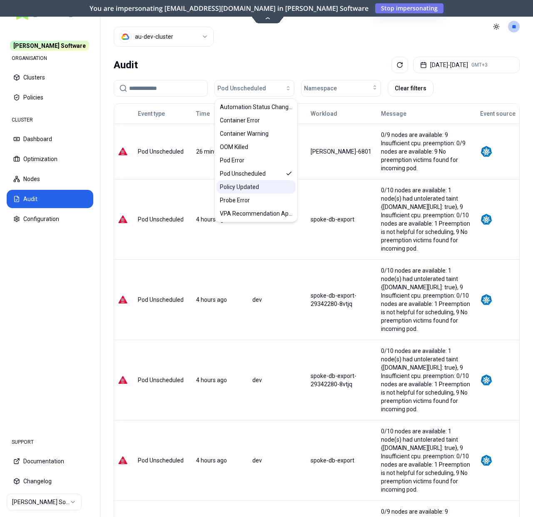
click at [258, 187] on span "Policy Updated" at bounding box center [239, 187] width 39 height 8
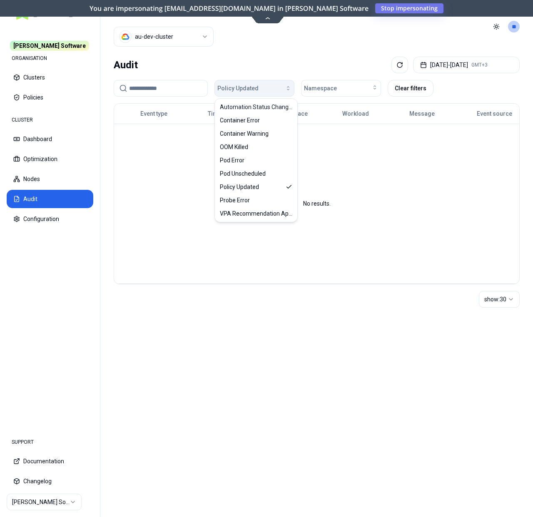
click at [262, 88] on div "button" at bounding box center [274, 88] width 33 height 7
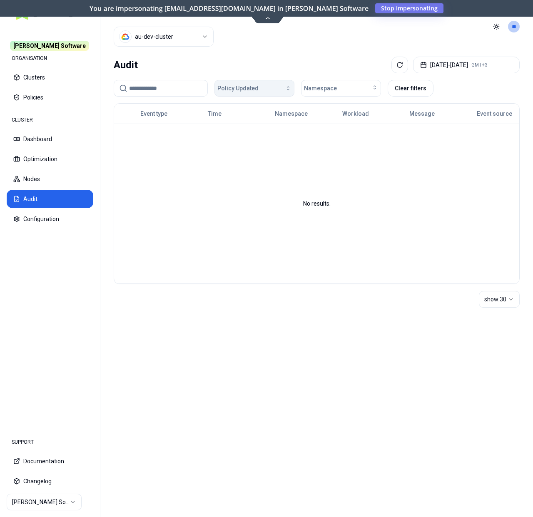
click at [255, 84] on span "Policy Updated" at bounding box center [237, 88] width 41 height 8
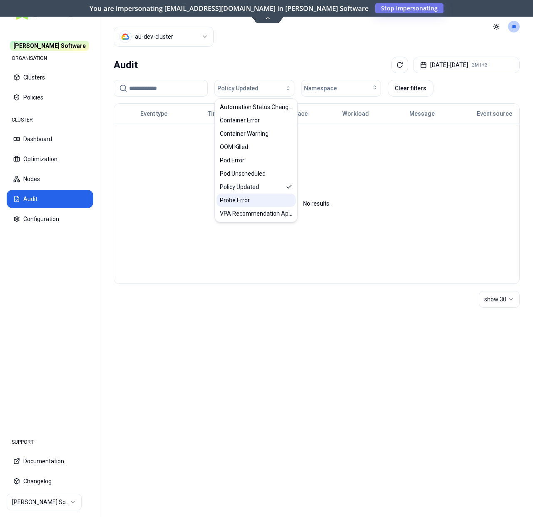
click at [243, 197] on span "Probe Error" at bounding box center [235, 200] width 30 height 8
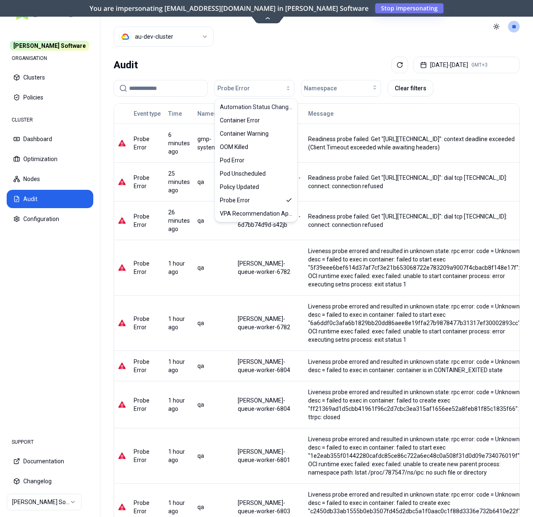
click at [265, 63] on div "Audit Oct 08, 2025 - Oct 15, 2025 GMT+3" at bounding box center [317, 65] width 406 height 17
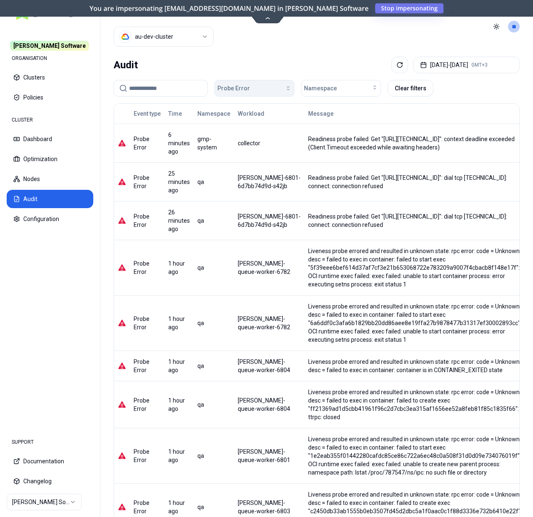
click at [250, 86] on div "button" at bounding box center [271, 88] width 42 height 7
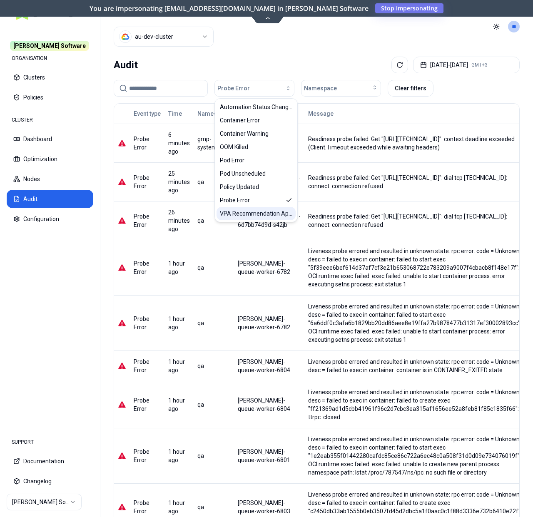
click at [268, 212] on span "VPA Recommendation Applied" at bounding box center [256, 213] width 72 height 8
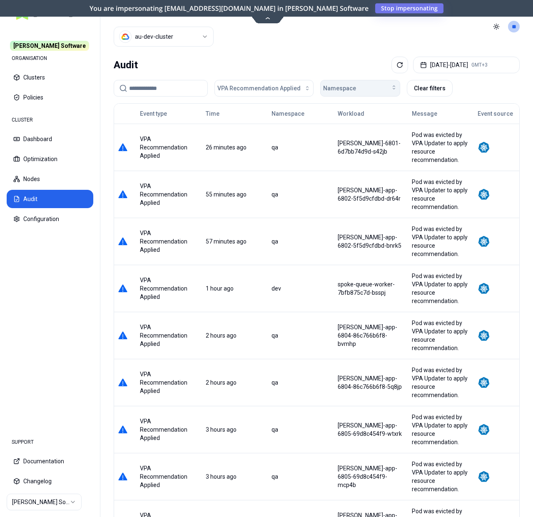
click at [349, 87] on span "Namespace" at bounding box center [339, 88] width 33 height 8
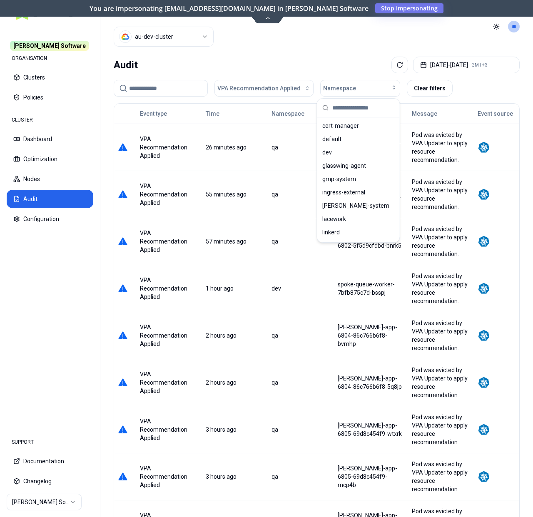
click at [329, 64] on div "Audit Oct 08, 2025 - Oct 15, 2025 GMT+3" at bounding box center [317, 65] width 406 height 17
